Goal: Task Accomplishment & Management: Manage account settings

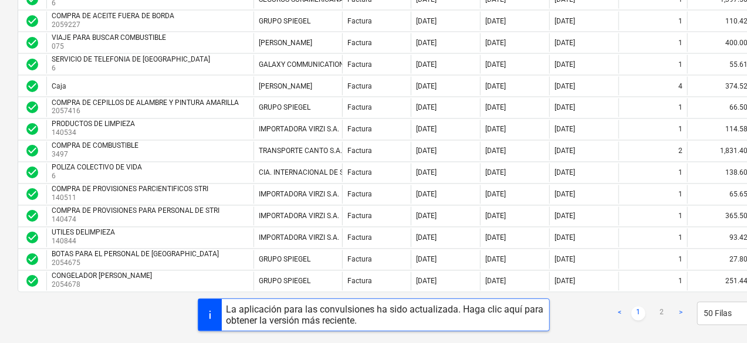
scroll to position [1019, 0]
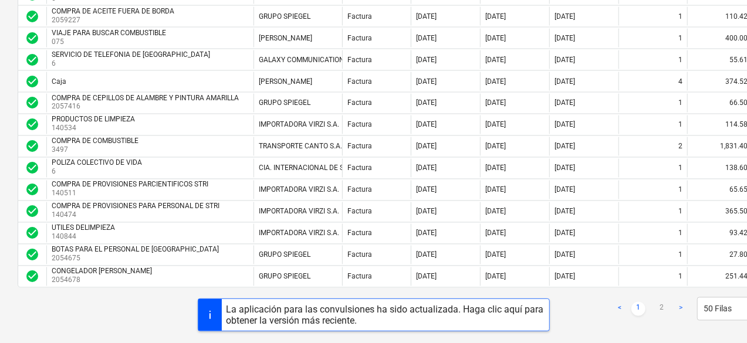
click at [681, 300] on div "La aplicación para las convulsiones ha sido actualizada. Haga clic aquí para ob…" at bounding box center [373, 315] width 747 height 33
click at [679, 302] on link ">" at bounding box center [681, 309] width 14 height 14
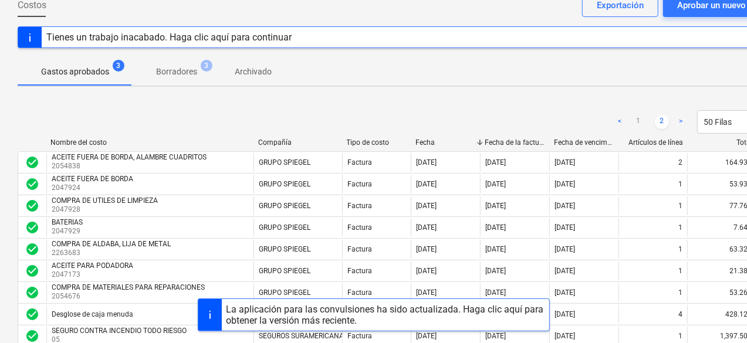
scroll to position [0, 0]
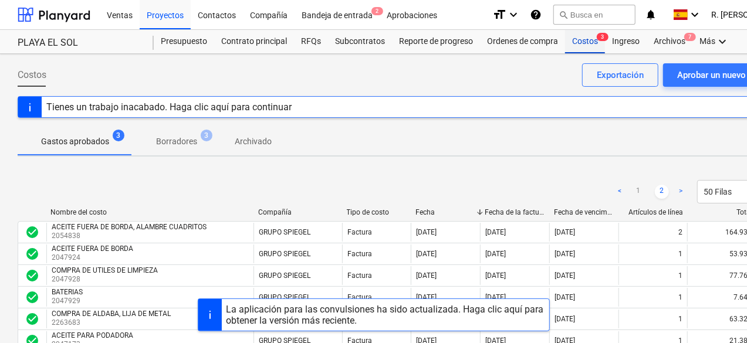
click at [587, 46] on div "Costos 3" at bounding box center [585, 41] width 40 height 23
click at [173, 17] on div "Proyectos" at bounding box center [165, 14] width 51 height 30
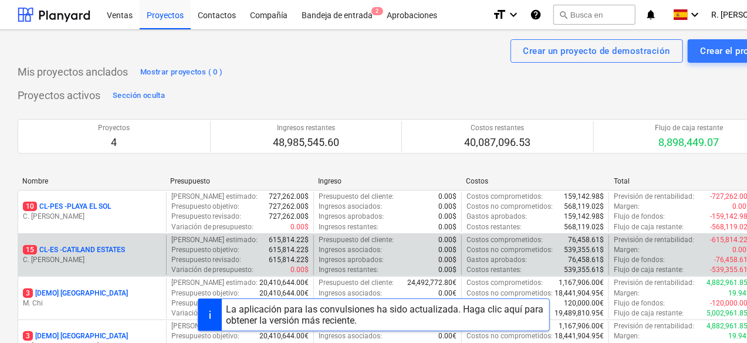
click at [114, 248] on p "15 CL-ES - CATILAND ESTATES" at bounding box center [74, 250] width 102 height 10
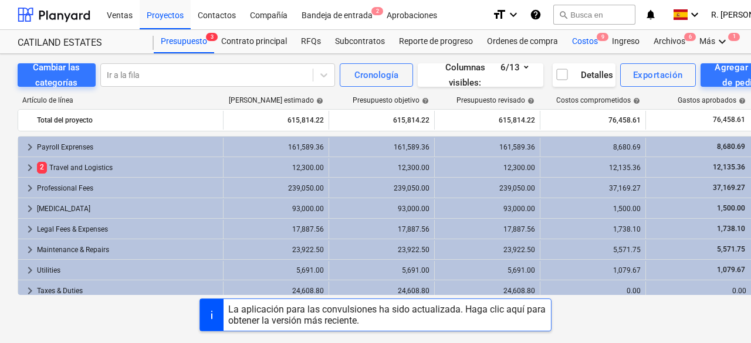
click at [577, 43] on div "Costos 9" at bounding box center [585, 41] width 40 height 23
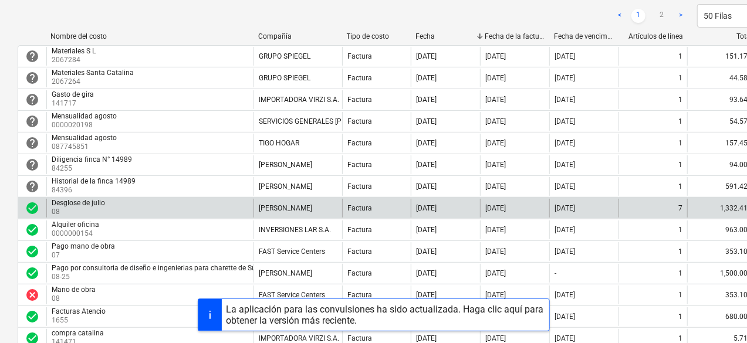
scroll to position [235, 0]
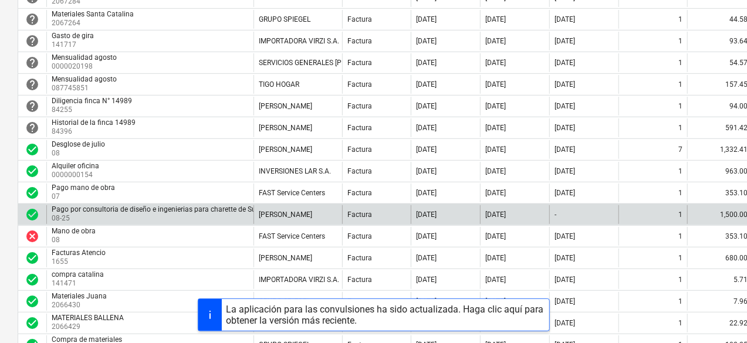
click at [228, 210] on div "Pago por consultoria de diseño e ingenierias para charette de Surf Camp" at bounding box center [167, 209] width 230 height 8
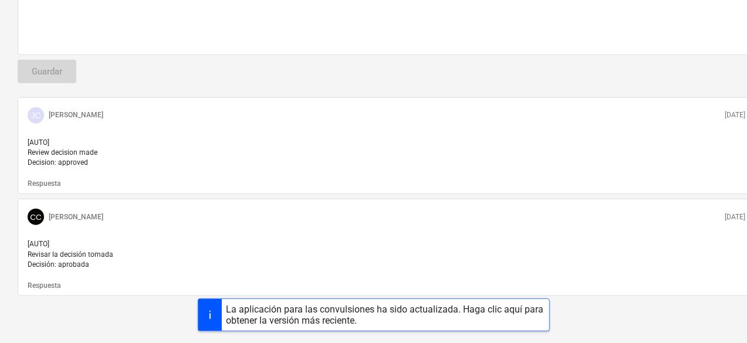
scroll to position [181, 0]
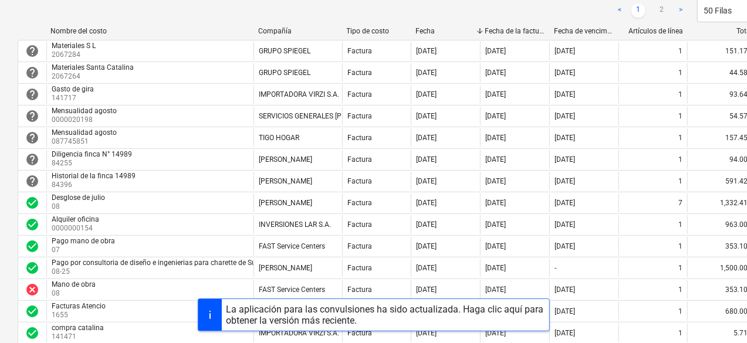
scroll to position [235, 0]
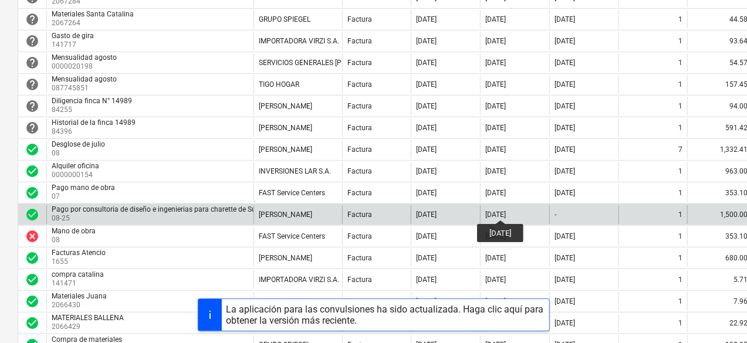
click at [500, 211] on div "[DATE]" at bounding box center [495, 215] width 21 height 8
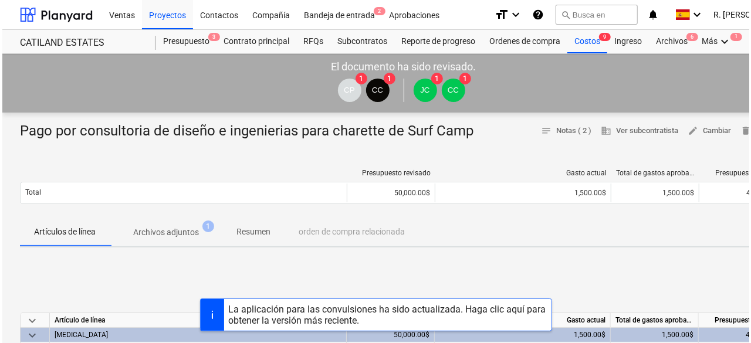
scroll to position [117, 0]
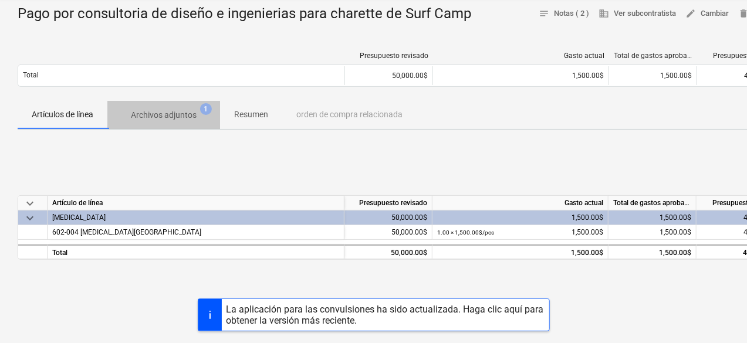
click at [183, 109] on p "Archivos adjuntos" at bounding box center [164, 115] width 66 height 12
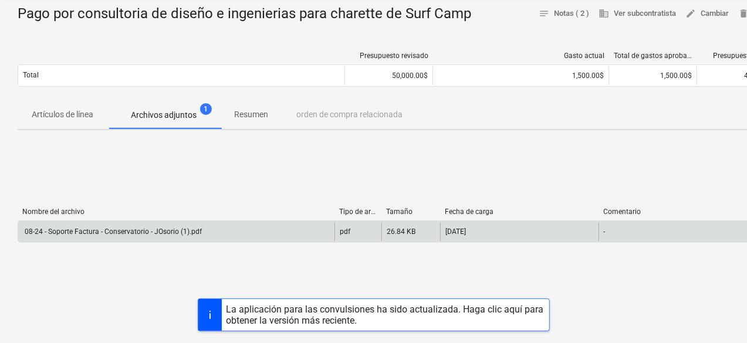
click at [363, 234] on div "pdf" at bounding box center [358, 231] width 47 height 19
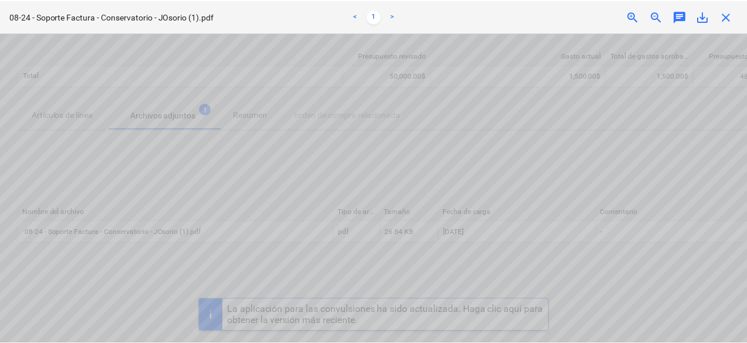
scroll to position [235, 0]
click at [733, 26] on div "08-24 - Soporte Factura - Conservatorio - JOsorio (1).pdf < 1 > zoom_in zoom_ou…" at bounding box center [375, 16] width 751 height 33
click at [731, 21] on span "close" at bounding box center [730, 16] width 14 height 14
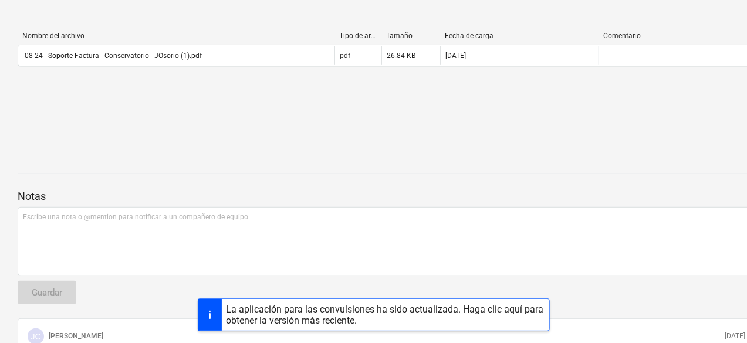
scroll to position [0, 0]
